Goal: Task Accomplishment & Management: Complete application form

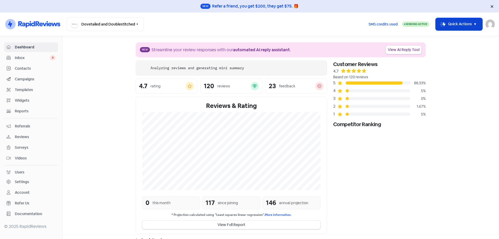
click at [446, 22] on button "Icon For Thunder-move Quick Actions" at bounding box center [459, 24] width 47 height 12
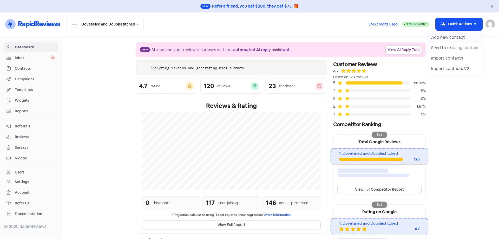
click at [448, 35] on button "Add new contact" at bounding box center [455, 37] width 54 height 10
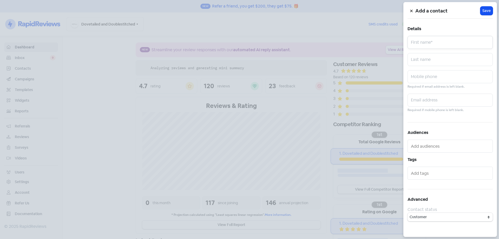
click at [447, 43] on input "text" at bounding box center [450, 42] width 85 height 13
paste input "[PERSON_NAME]"
type input "[PERSON_NAME]"
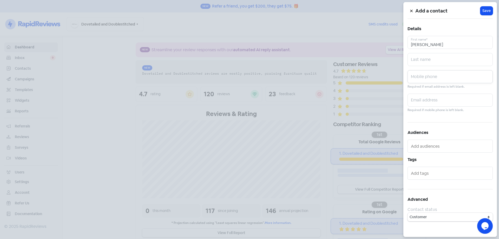
click at [433, 79] on input "text" at bounding box center [450, 76] width 85 height 13
paste input "0435786043"
type input "0435786043"
click at [447, 104] on input "text" at bounding box center [450, 100] width 85 height 13
paste input "[EMAIL_ADDRESS][DOMAIN_NAME]"
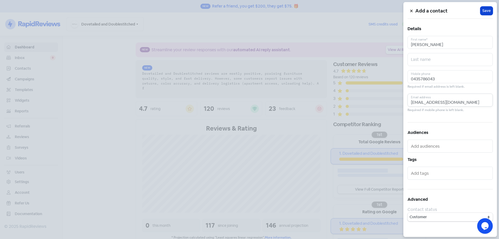
type input "[EMAIL_ADDRESS][DOMAIN_NAME]"
click at [485, 11] on span "Save" at bounding box center [486, 10] width 8 height 5
